Goal: Check status: Check status

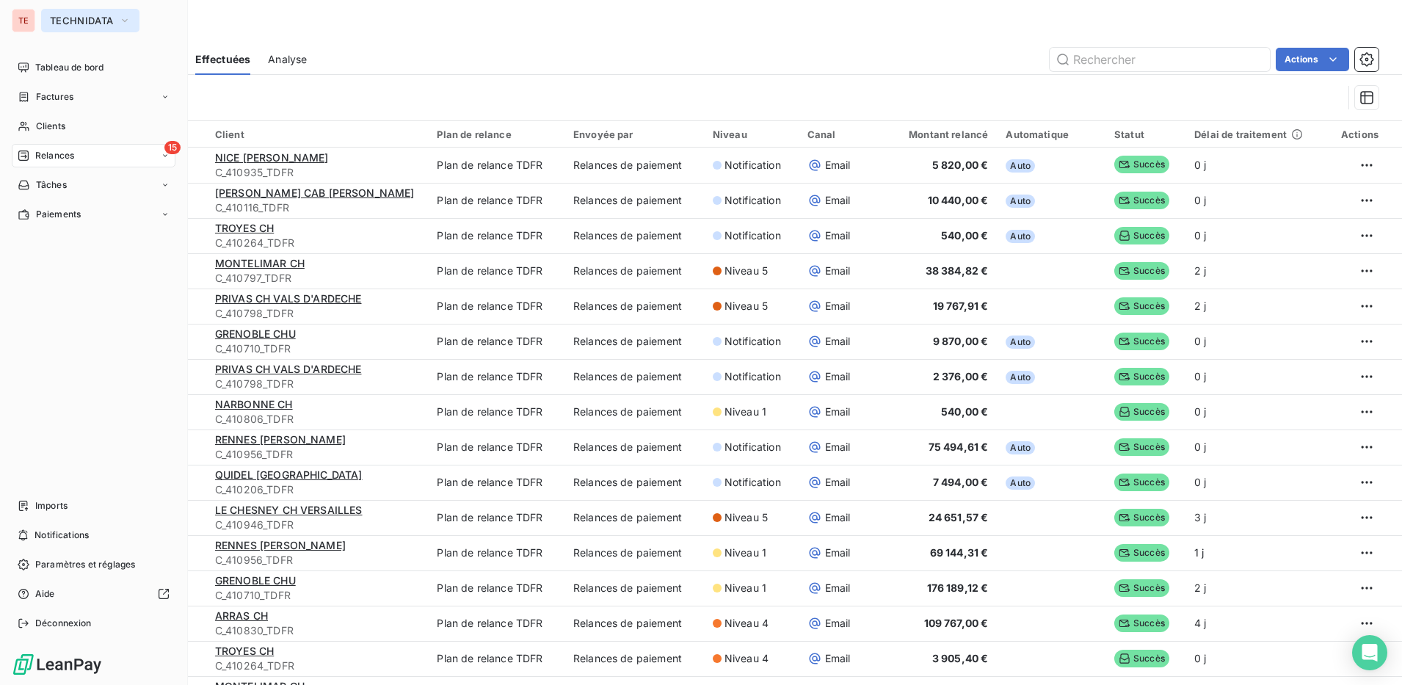
click at [79, 21] on span "TECHNIDATA" at bounding box center [81, 21] width 63 height 12
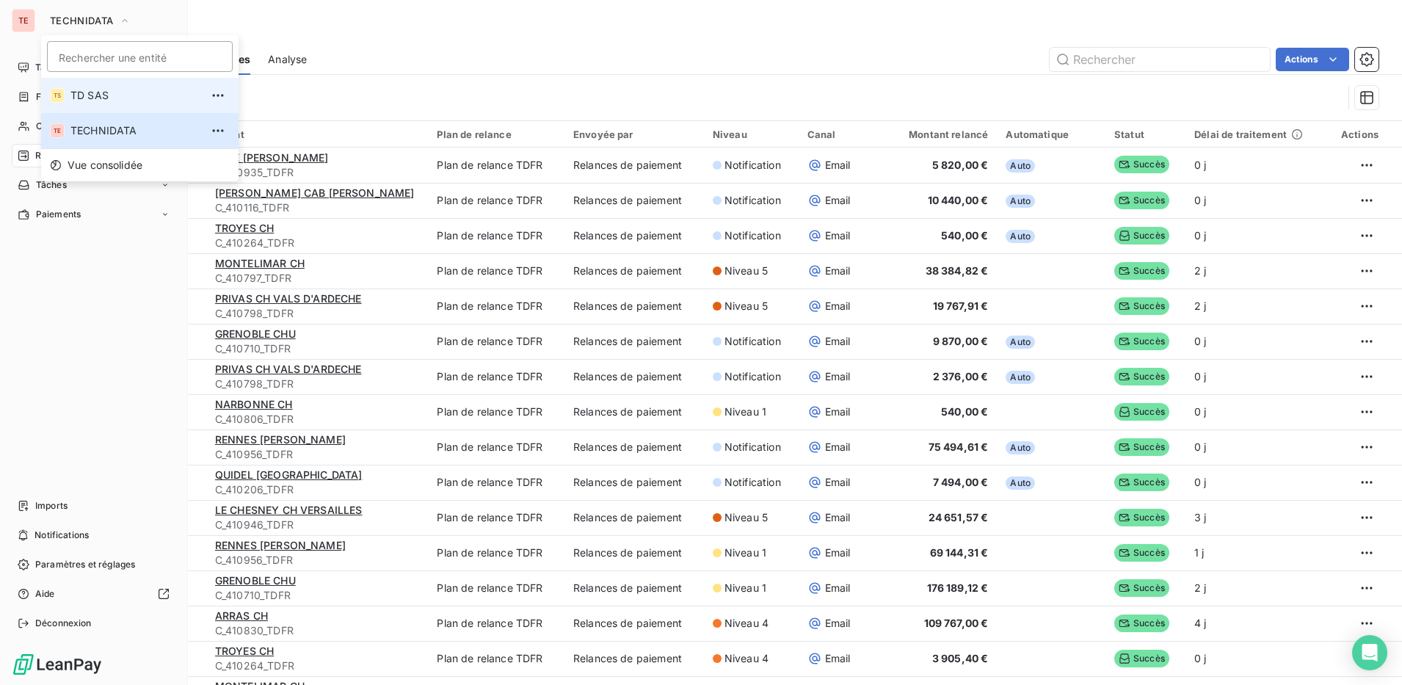
click at [90, 97] on span "TD SAS" at bounding box center [135, 95] width 130 height 15
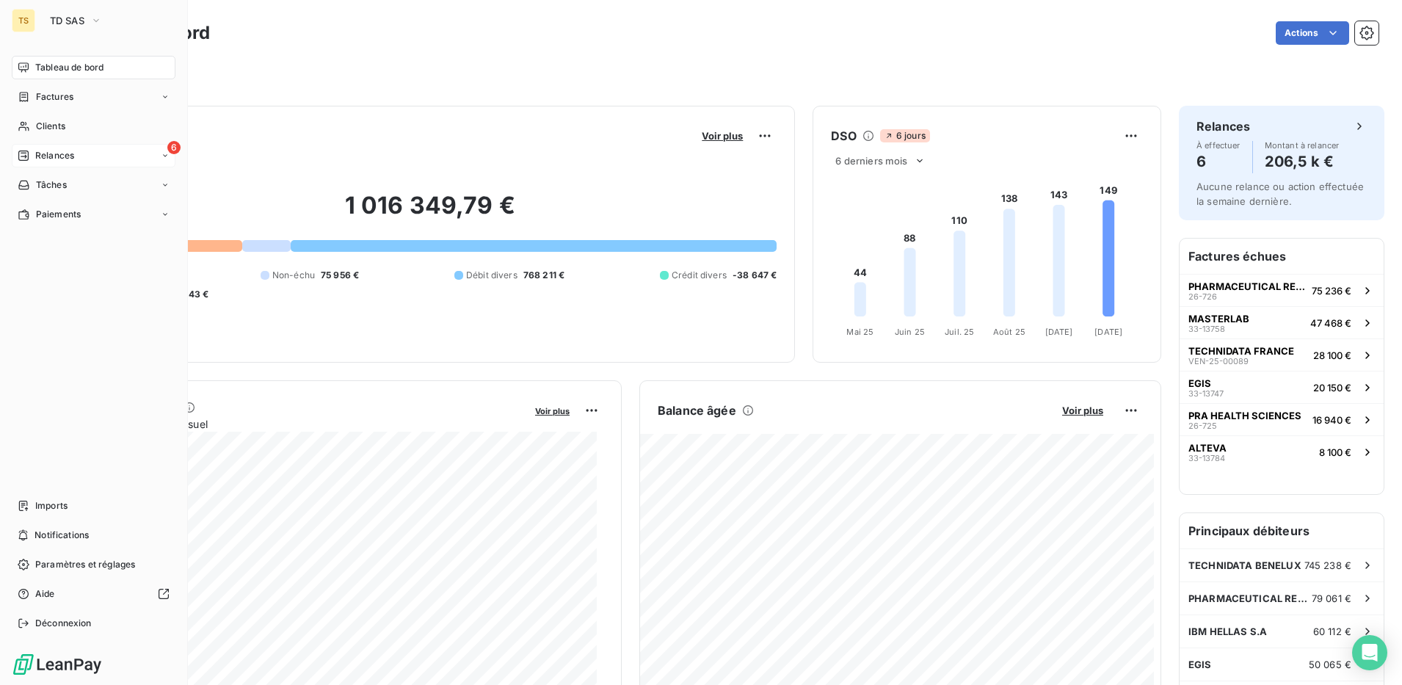
click at [72, 154] on span "Relances" at bounding box center [54, 155] width 39 height 13
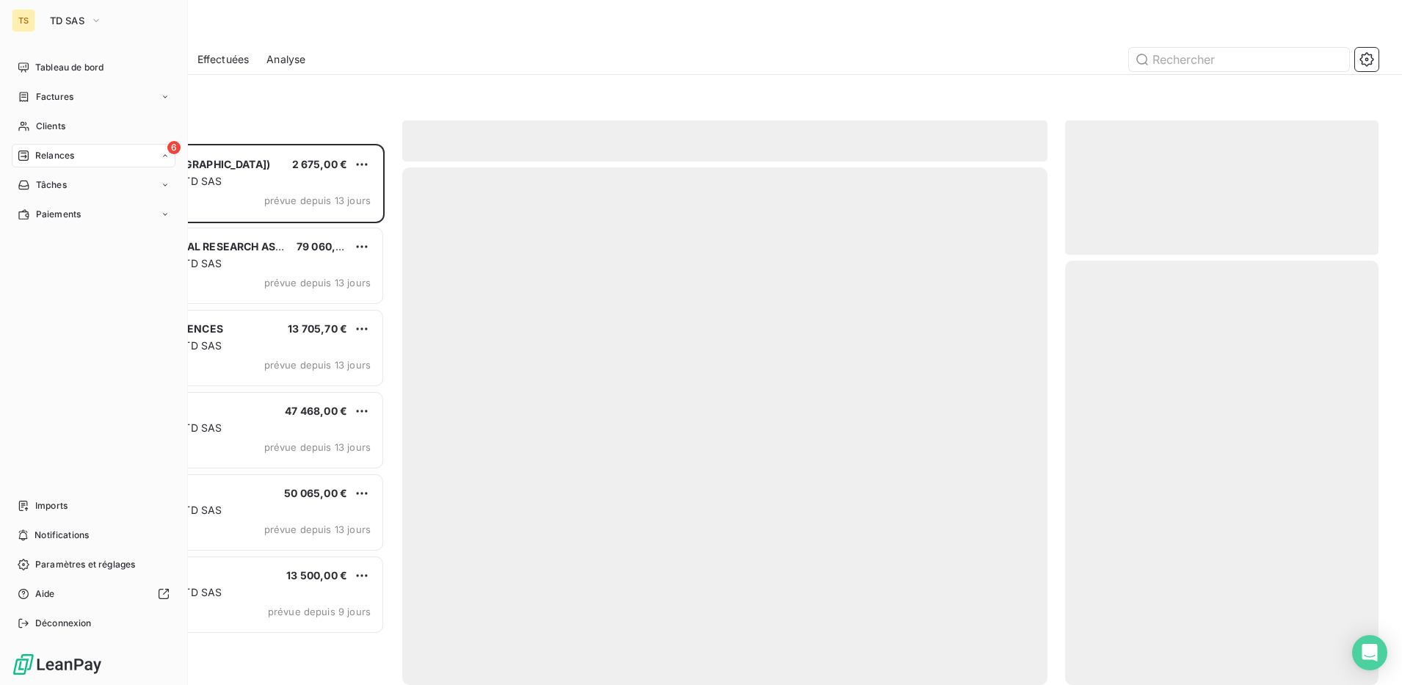
scroll to position [527, 300]
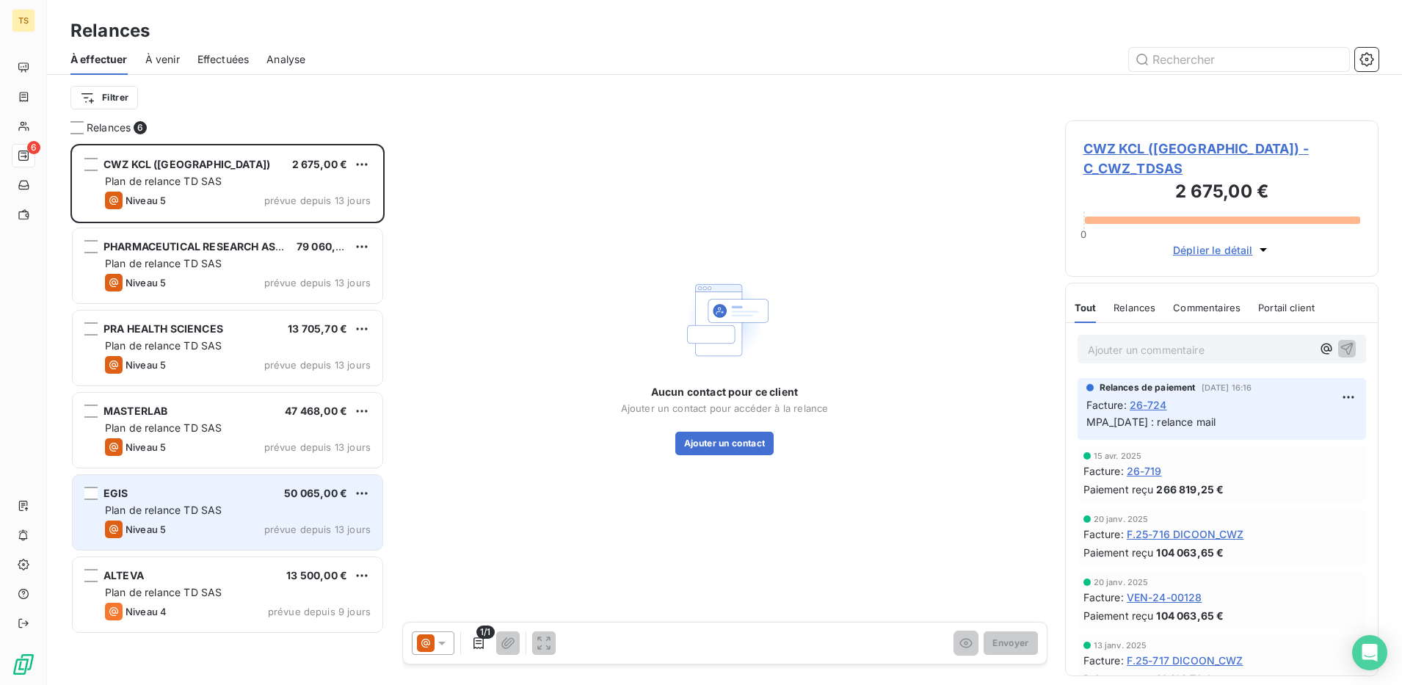
click at [190, 516] on div "Plan de relance TD SAS" at bounding box center [238, 510] width 266 height 15
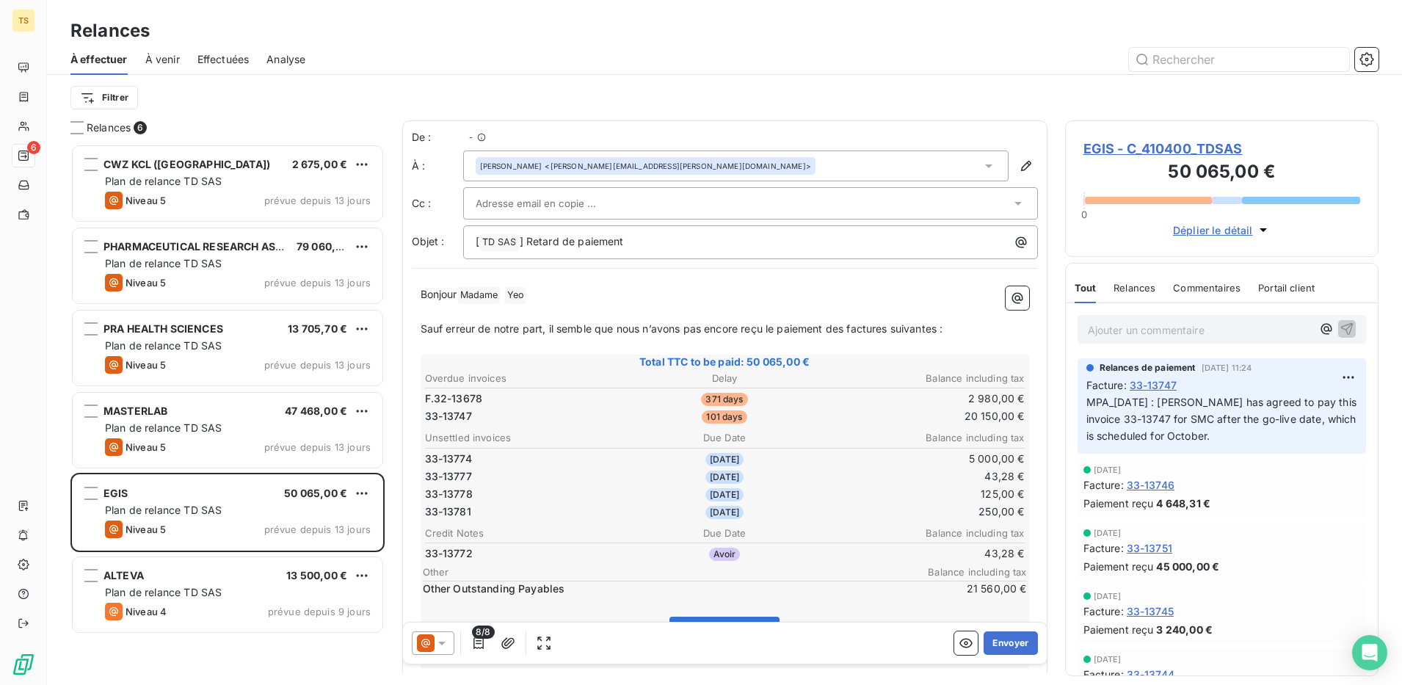
scroll to position [527, 300]
